Goal: Use online tool/utility: Utilize a website feature to perform a specific function

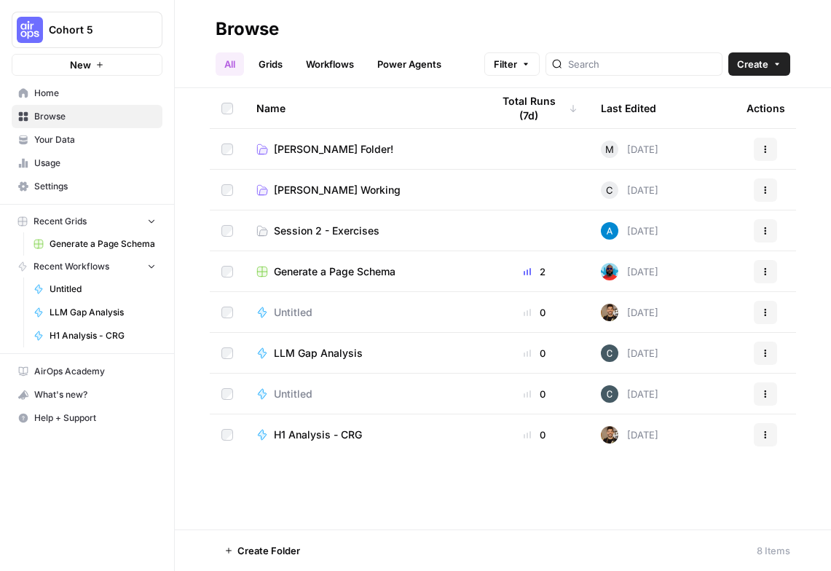
click at [60, 93] on span "Home" at bounding box center [95, 93] width 122 height 13
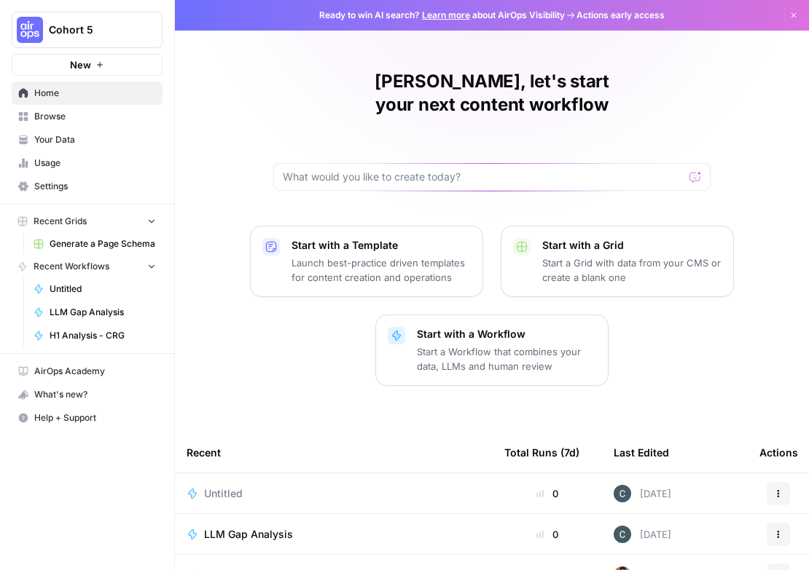
click at [356, 163] on div at bounding box center [491, 177] width 437 height 28
click at [420, 170] on input "text" at bounding box center [483, 177] width 401 height 15
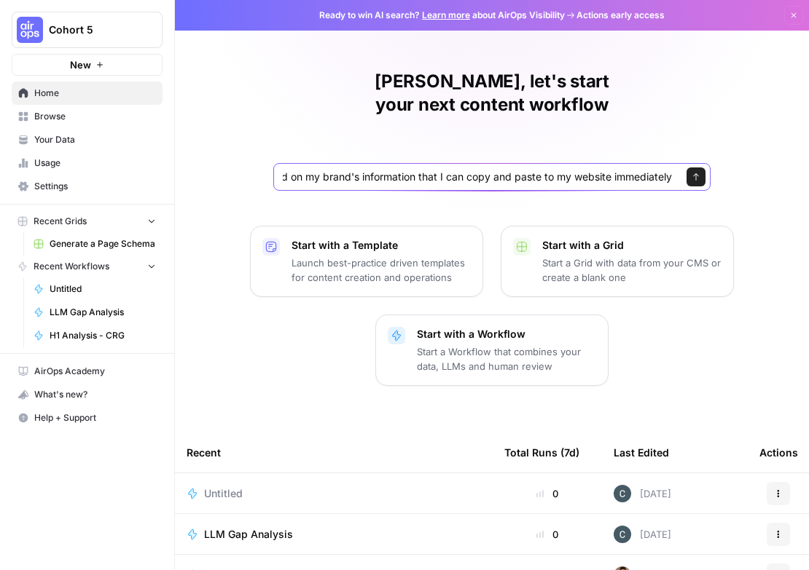
scroll to position [0, 209]
type input "Given a brand kit input, create 5 FAQs based on my brand's information that I c…"
click at [700, 168] on button "Send" at bounding box center [695, 177] width 19 height 19
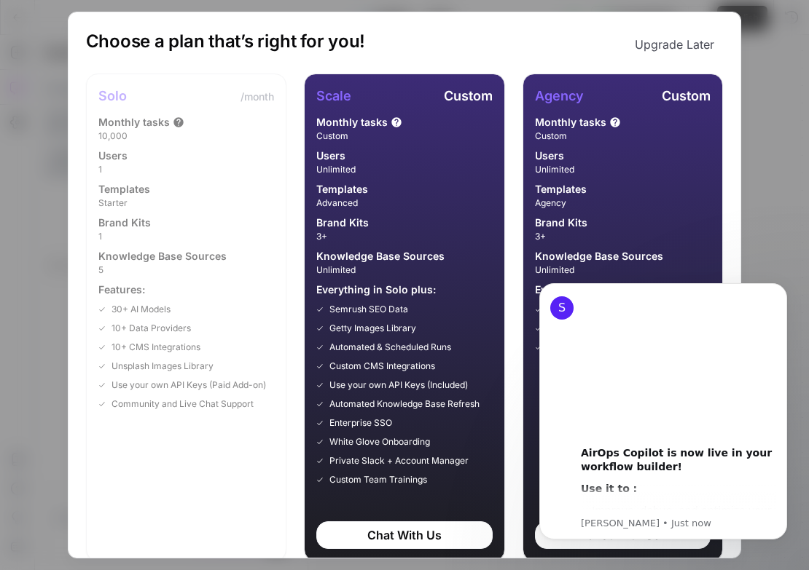
click at [680, 44] on button "Upgrade Later" at bounding box center [674, 44] width 97 height 29
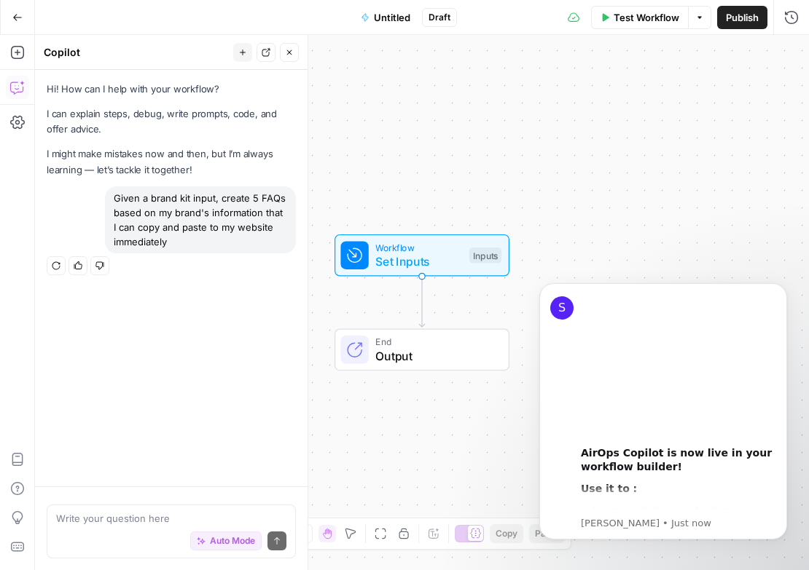
click at [245, 406] on div "Hi! How can I help with your workflow? I can explain steps, debug, write prompt…" at bounding box center [171, 278] width 272 height 417
click at [779, 291] on icon "Dismiss notification" at bounding box center [783, 287] width 8 height 8
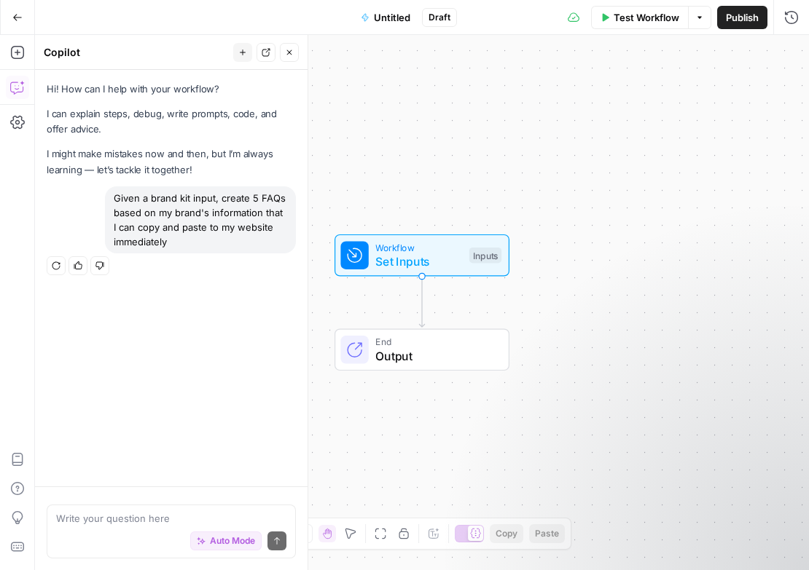
click at [187, 236] on div "Given a brand kit input, create 5 FAQs based on my brand's information that I c…" at bounding box center [200, 219] width 191 height 67
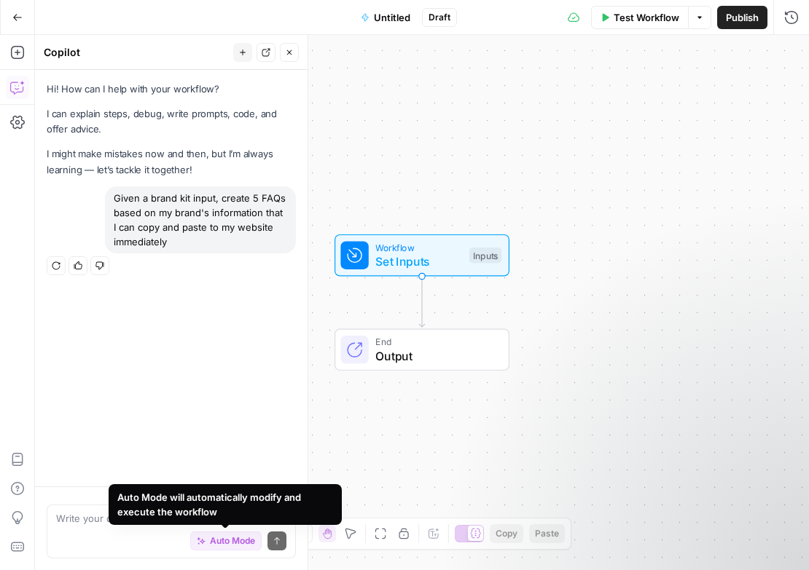
click at [145, 530] on div "Auto Mode Send" at bounding box center [171, 542] width 230 height 32
click at [222, 549] on button "Auto Mode" at bounding box center [225, 541] width 71 height 19
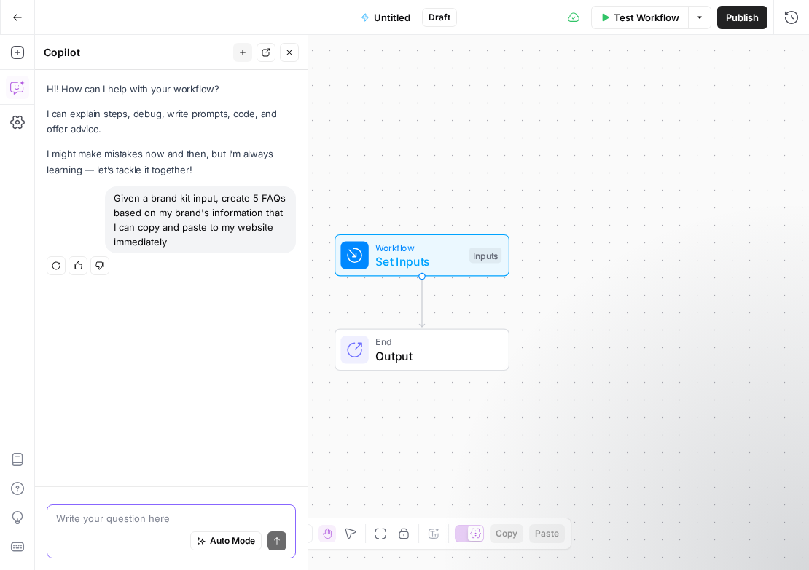
click at [226, 537] on span "Auto Mode" at bounding box center [232, 541] width 45 height 13
drag, startPoint x: 197, startPoint y: 245, endPoint x: 118, endPoint y: 189, distance: 96.8
click at [118, 189] on div "Given a brand kit input, create 5 FAQs based on my brand's information that I c…" at bounding box center [200, 219] width 191 height 67
copy div "Given a brand kit input, create 5 FAQs based on my brand's information that I c…"
click at [151, 526] on div "Auto Mode Send" at bounding box center [171, 542] width 230 height 32
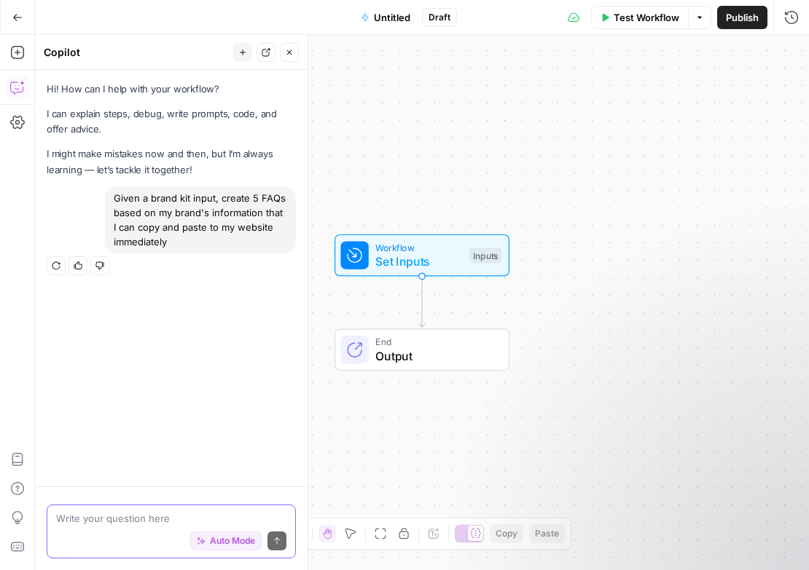
paste textarea "Given a brand kit input, create 5 FAQs based on my brand's information that I c…"
type textarea "Given a brand kit input, create 5 FAQs based on my brand's information that I c…"
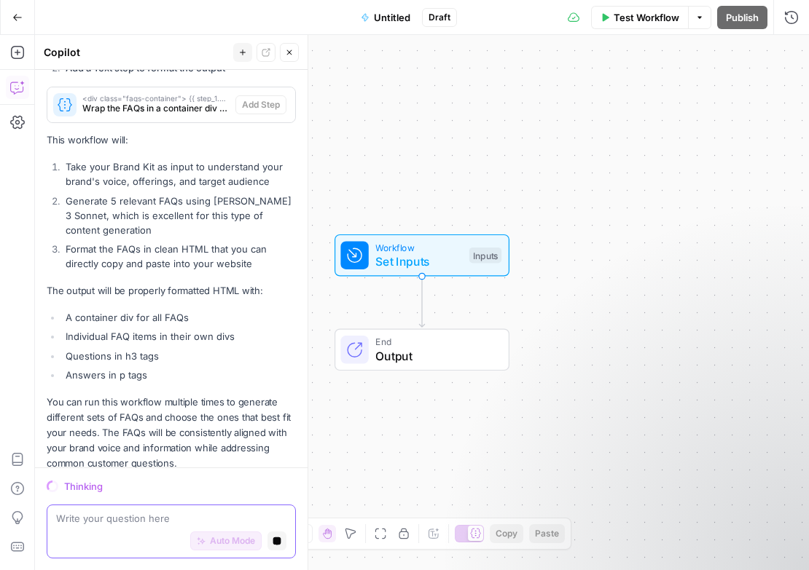
scroll to position [605, 0]
click at [795, 52] on button "Close" at bounding box center [790, 52] width 19 height 19
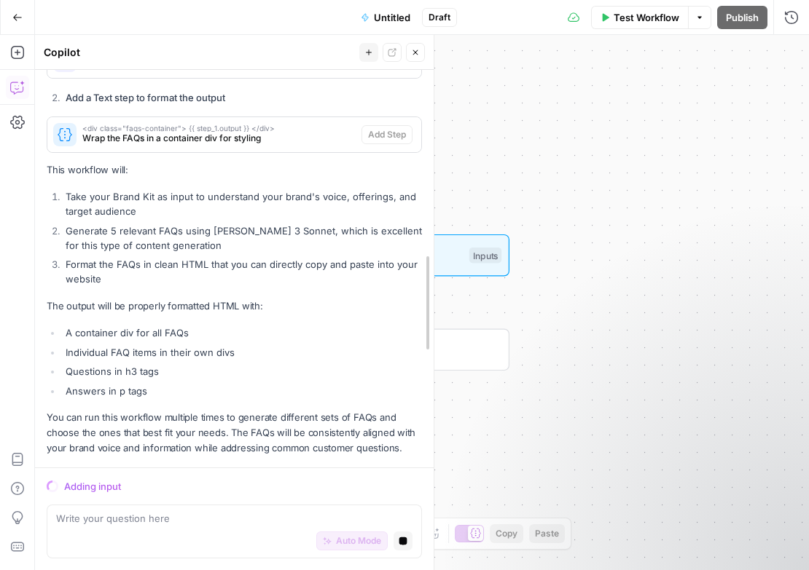
scroll to position [425, 0]
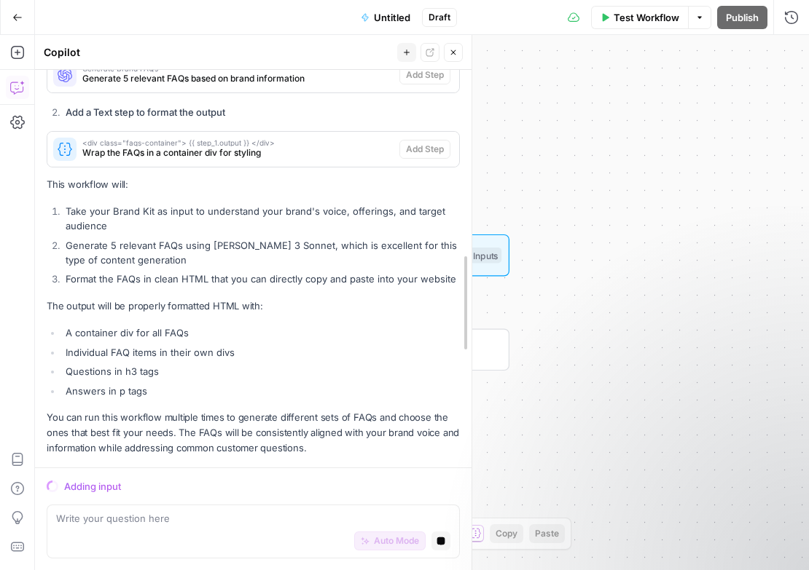
drag, startPoint x: 307, startPoint y: 189, endPoint x: 496, endPoint y: 205, distance: 190.0
click at [496, 205] on body "Cohort 5 New Home Browse Your Data Usage Settings Recent Grids Generate a Page …" at bounding box center [404, 285] width 809 height 570
click at [17, 32] on div "Go Back" at bounding box center [17, 17] width 35 height 34
click at [17, 23] on button "Go Back" at bounding box center [17, 17] width 26 height 26
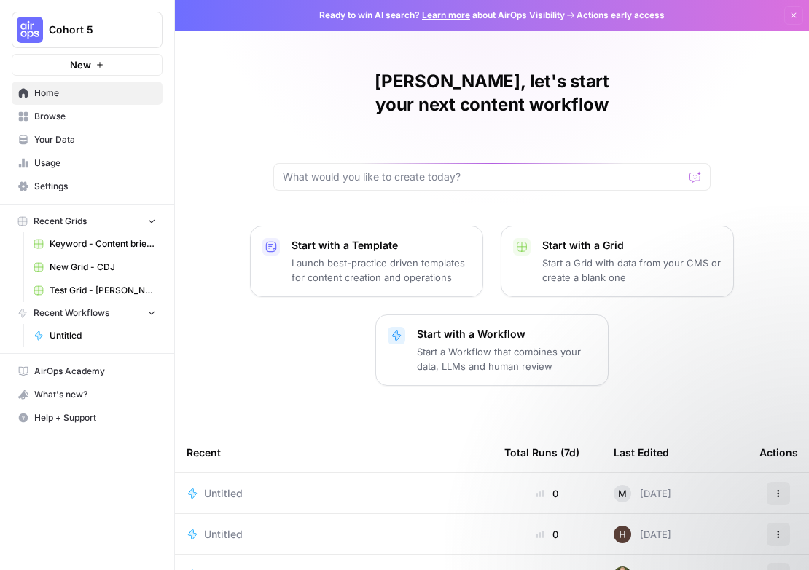
click at [76, 103] on link "Home" at bounding box center [87, 93] width 151 height 23
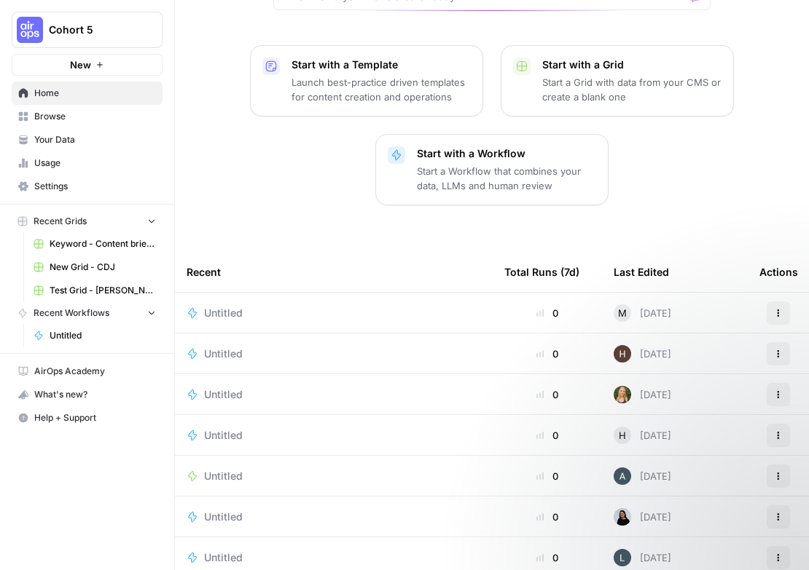
scroll to position [189, 0]
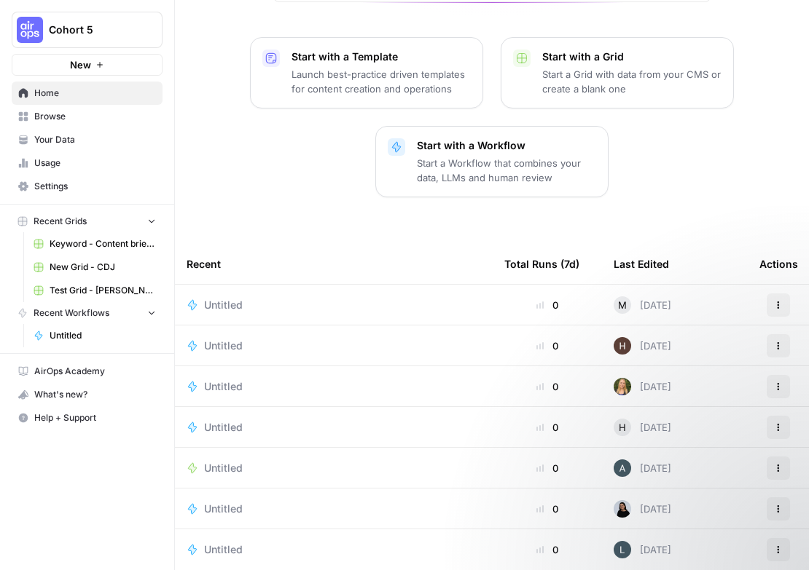
click at [229, 289] on td "Untitled" at bounding box center [334, 305] width 318 height 40
click at [236, 298] on span "Untitled" at bounding box center [223, 305] width 39 height 15
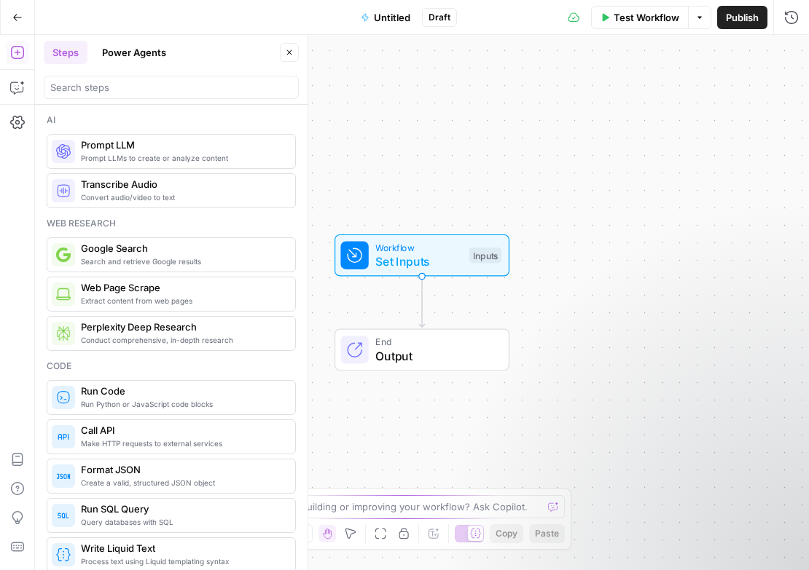
click at [12, 14] on icon "button" at bounding box center [17, 17] width 10 height 10
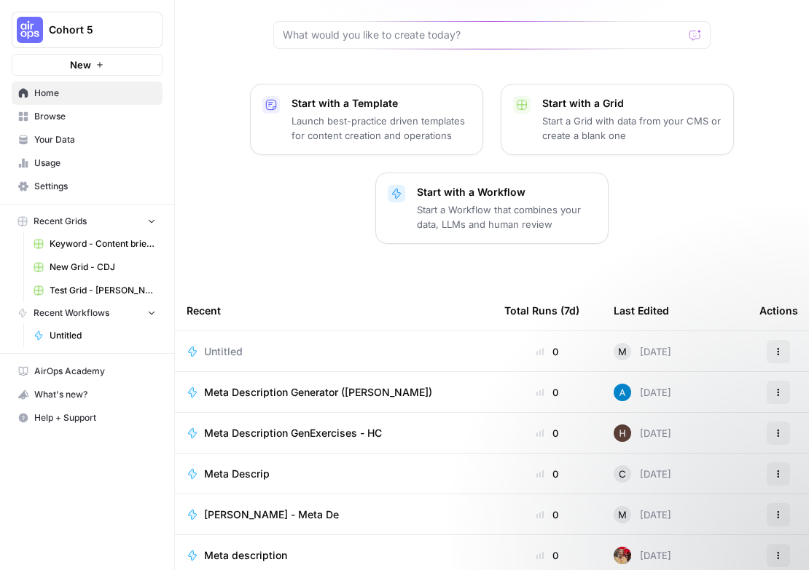
scroll to position [189, 0]
